Goal: Task Accomplishment & Management: Use online tool/utility

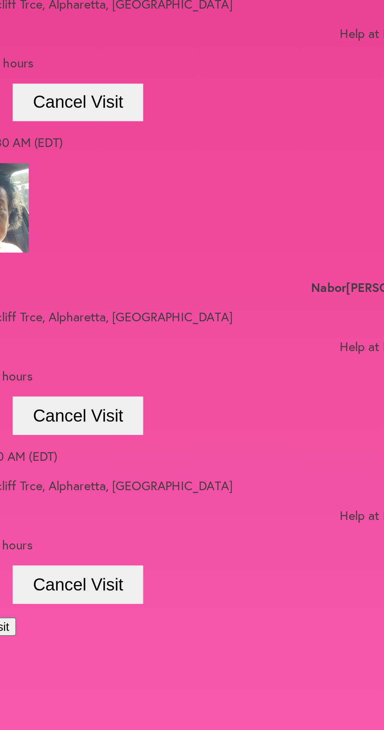
scroll to position [0, 0]
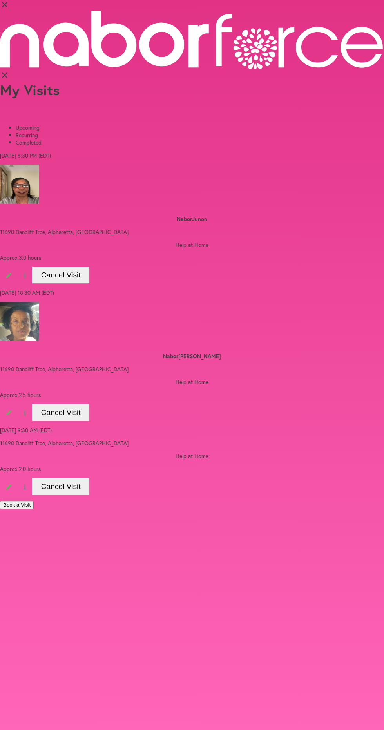
scroll to position [30, 0]
